Goal: Obtain resource: Download file/media

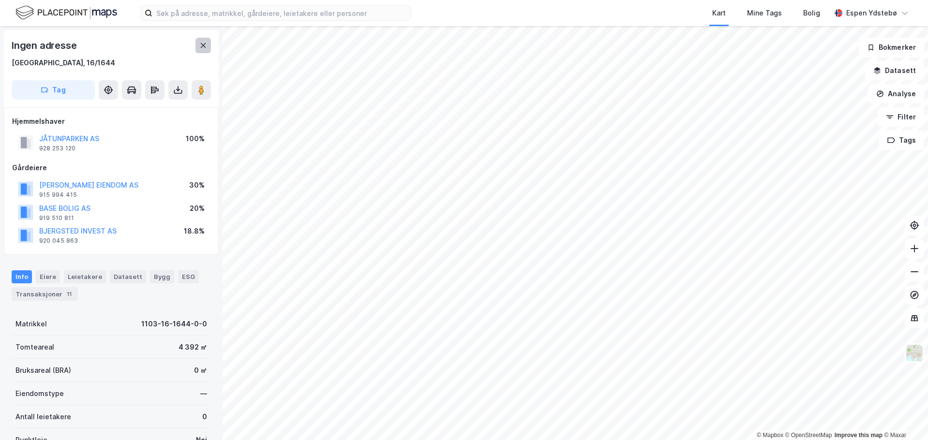
click at [195, 46] on button at bounding box center [202, 45] width 15 height 15
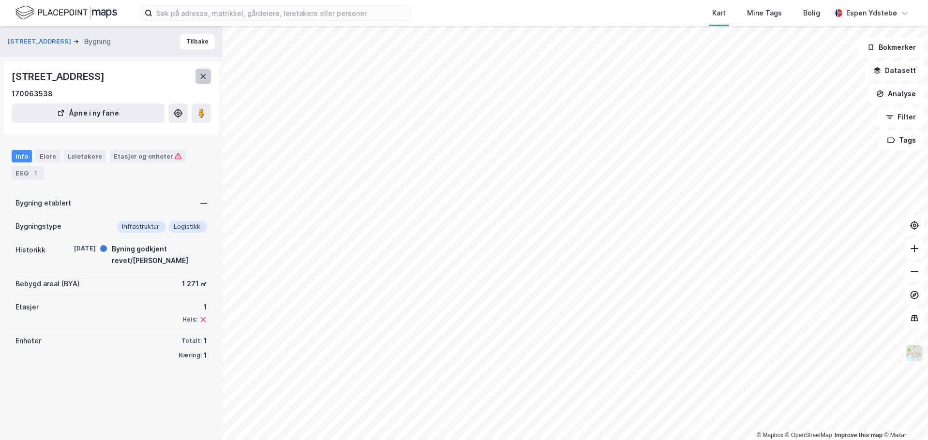
click at [210, 76] on button at bounding box center [202, 76] width 15 height 15
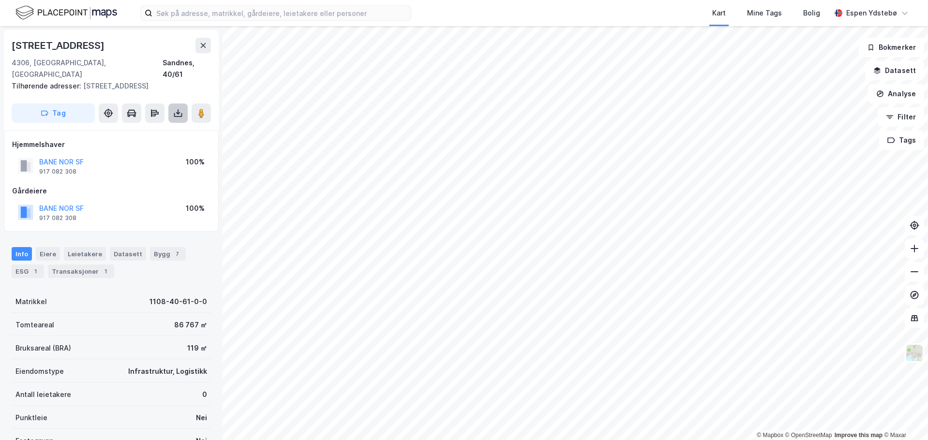
click at [175, 108] on icon at bounding box center [178, 113] width 10 height 10
click at [158, 129] on div "Last ned grunnbok" at bounding box center [130, 133] width 56 height 8
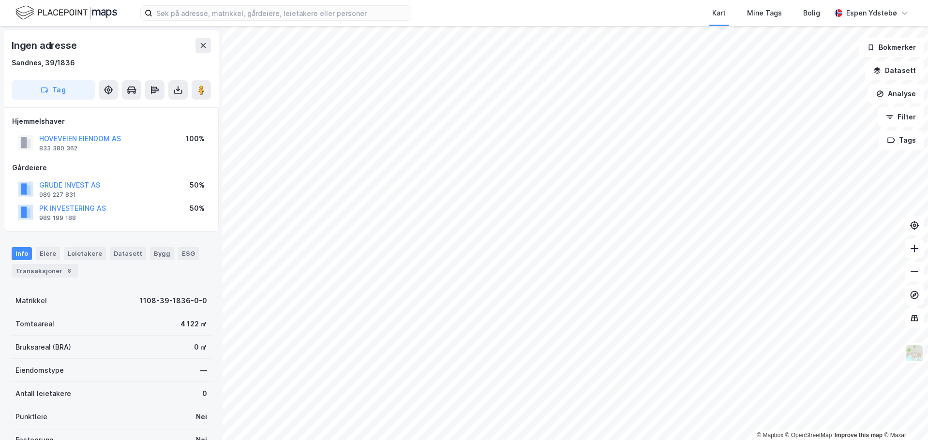
click at [366, 440] on html "Kart Mine Tags Bolig [PERSON_NAME] © Mapbox © OpenStreetMap Improve this map © …" at bounding box center [464, 220] width 928 height 440
click at [569, 0] on html "Kart Mine Tags Bolig [PERSON_NAME] © Mapbox © OpenStreetMap Improve this map © …" at bounding box center [464, 220] width 928 height 440
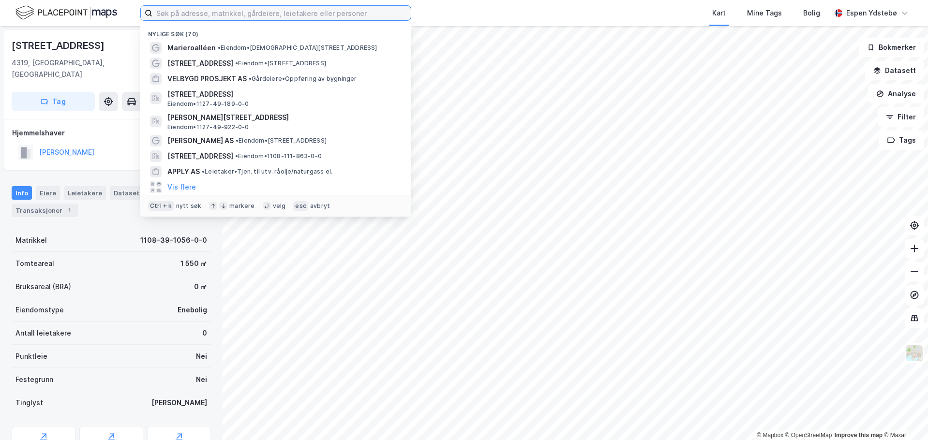
click at [299, 15] on input at bounding box center [281, 13] width 258 height 15
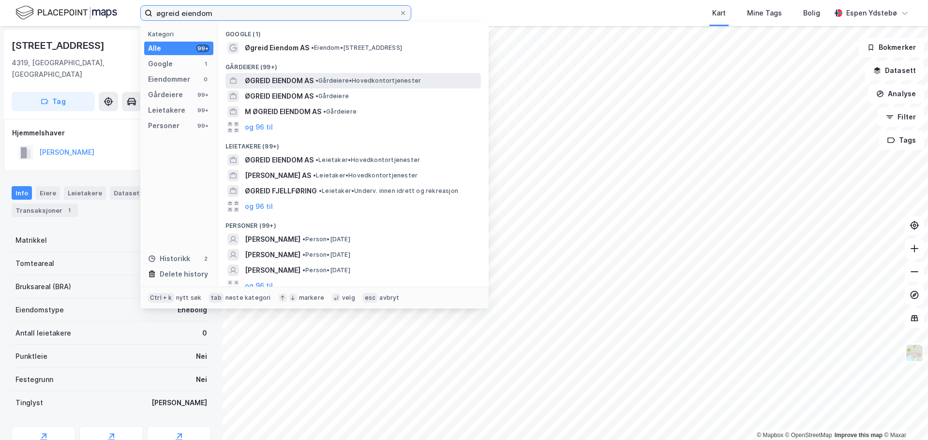
type input "øgreid eiendom"
click at [285, 83] on span "ØGREID EIENDOM AS" at bounding box center [279, 81] width 69 height 12
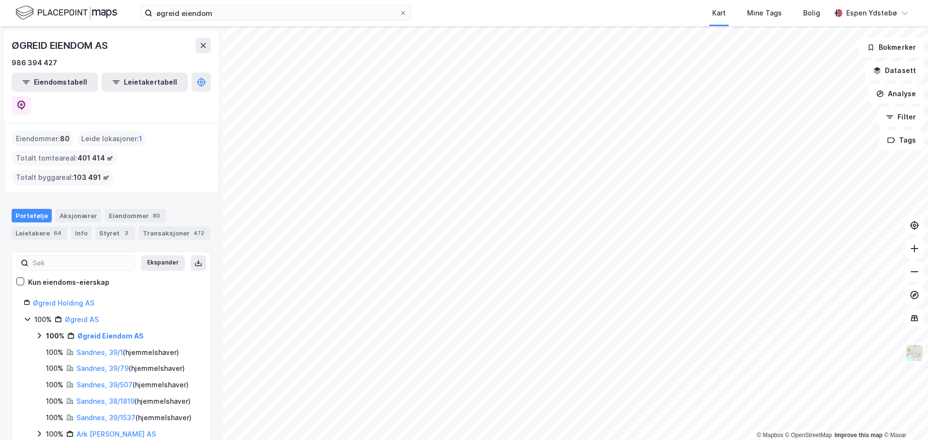
click at [484, 16] on div "øgreid eiendom Kart Mine Tags Bolig [PERSON_NAME] © Mapbox © OpenStreetMap Impr…" at bounding box center [464, 220] width 928 height 440
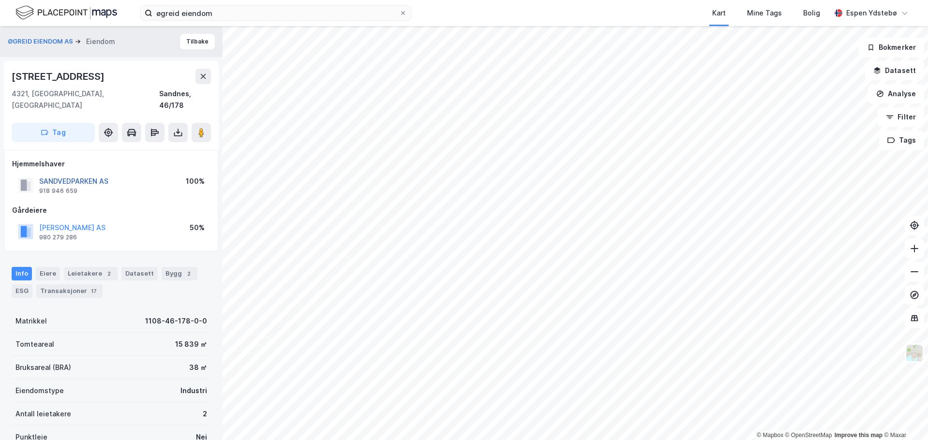
click at [0, 0] on button "SANDVEDPARKEN AS" at bounding box center [0, 0] width 0 height 0
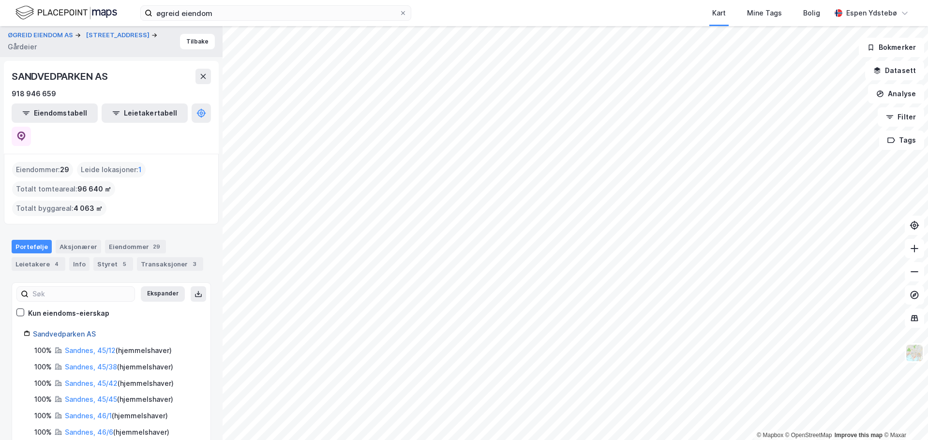
click at [81, 330] on link "Sandvedparken AS" at bounding box center [64, 334] width 63 height 8
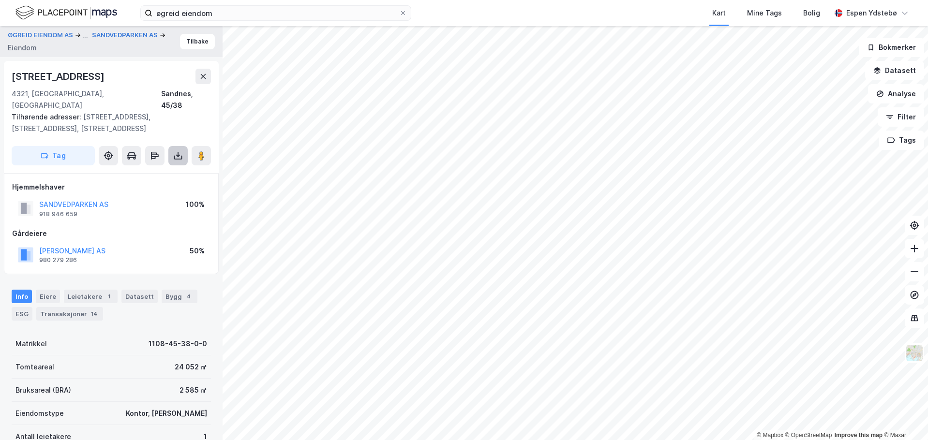
click at [170, 146] on button at bounding box center [177, 155] width 19 height 19
click at [158, 171] on div "Last ned grunnbok" at bounding box center [130, 175] width 56 height 8
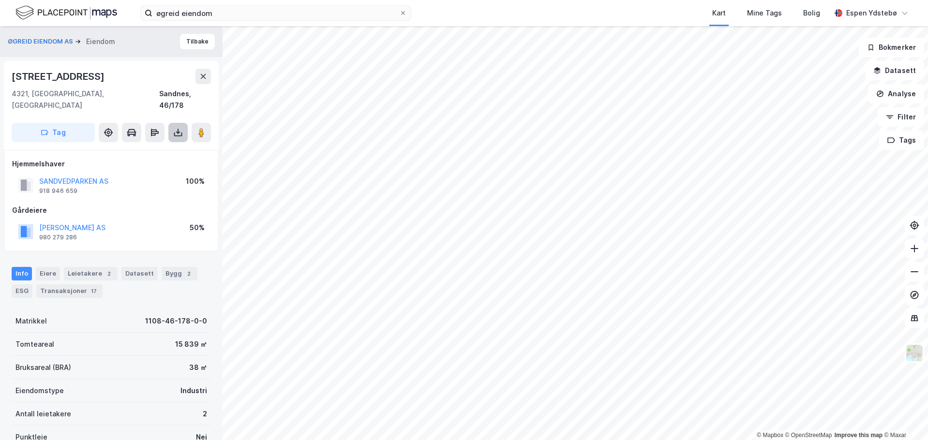
click at [178, 132] on icon at bounding box center [178, 133] width 4 height 2
click at [175, 144] on div "Last ned grunnbok" at bounding box center [136, 151] width 103 height 15
